Goal: Transaction & Acquisition: Subscribe to service/newsletter

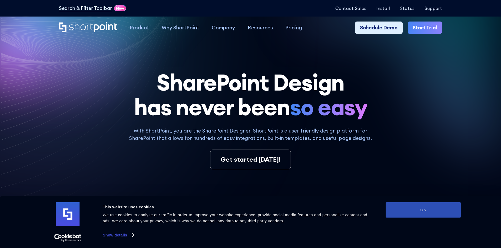
click at [450, 212] on button "OK" at bounding box center [423, 210] width 75 height 15
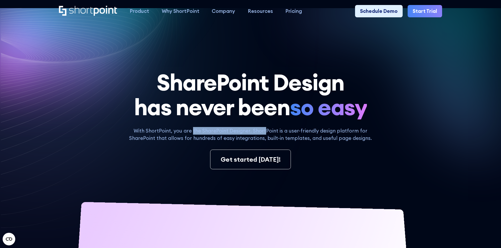
drag, startPoint x: 194, startPoint y: 132, endPoint x: 267, endPoint y: 131, distance: 73.4
click at [267, 131] on p "With ShortPoint, you are the SharePoint Designer. ShortPoint is a user-friendly…" at bounding box center [250, 134] width 253 height 15
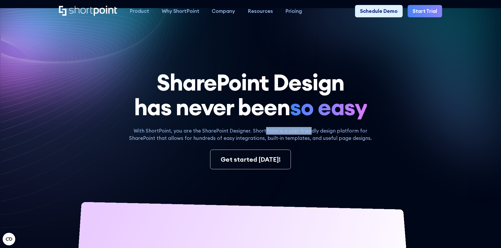
drag, startPoint x: 266, startPoint y: 132, endPoint x: 310, endPoint y: 133, distance: 43.9
click at [310, 133] on p "With ShortPoint, you are the SharePoint Designer. ShortPoint is a user-friendly…" at bounding box center [250, 134] width 253 height 15
drag, startPoint x: 310, startPoint y: 133, endPoint x: 268, endPoint y: 128, distance: 42.4
click at [268, 128] on p "With ShortPoint, you are the SharePoint Designer. ShortPoint is a user-friendly…" at bounding box center [250, 134] width 253 height 15
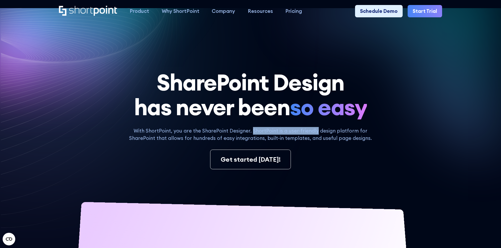
click at [268, 128] on p "With ShortPoint, you are the SharePoint Designer. ShortPoint is a user-friendly…" at bounding box center [250, 134] width 253 height 15
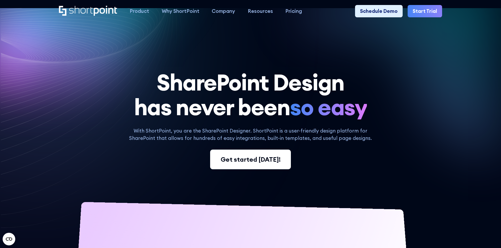
click at [259, 160] on div "Get started [DATE]!" at bounding box center [251, 159] width 60 height 9
